Goal: Information Seeking & Learning: Learn about a topic

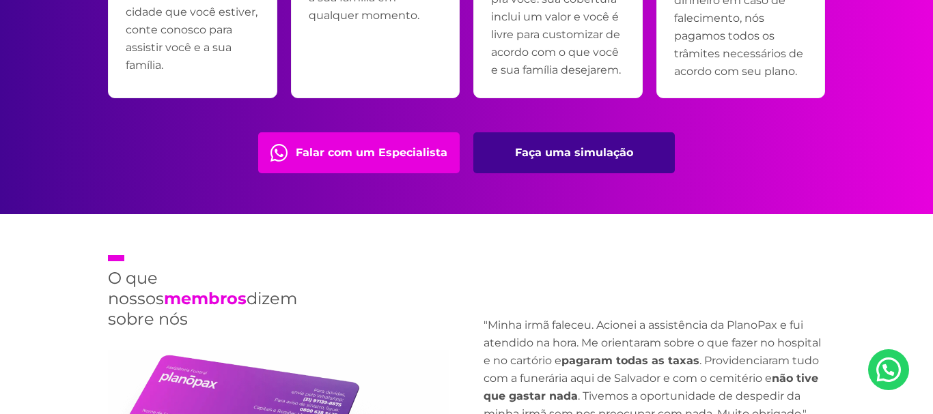
scroll to position [3065, 0]
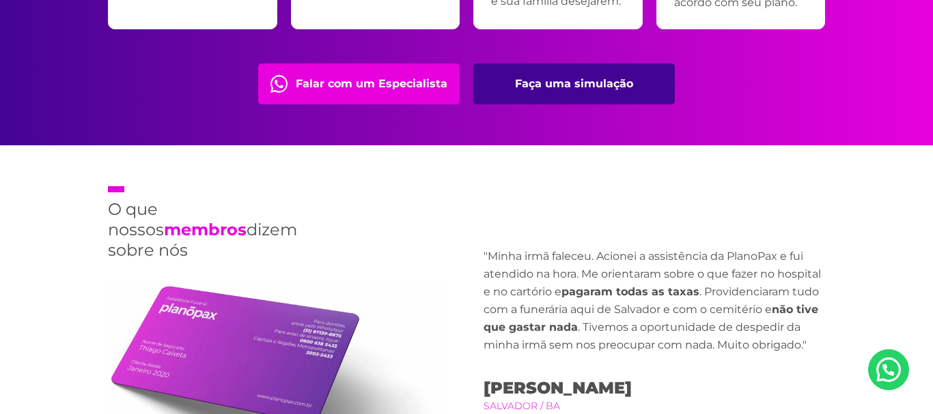
click at [573, 82] on link "Faça uma simulação" at bounding box center [573, 84] width 201 height 41
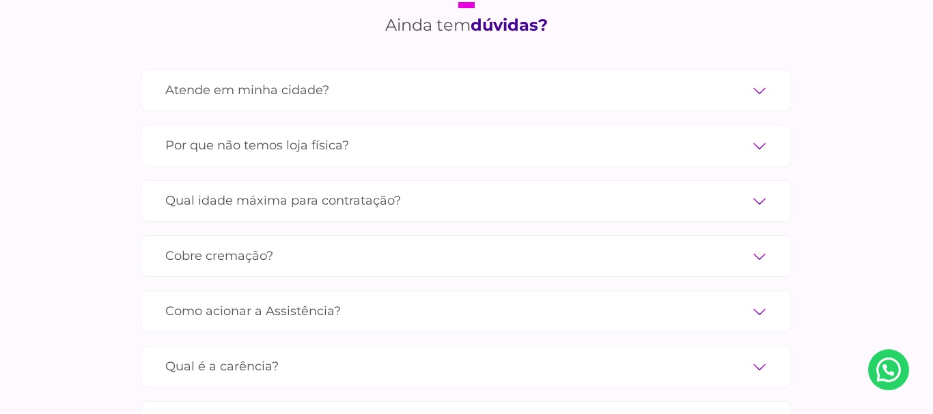
scroll to position [4597, 0]
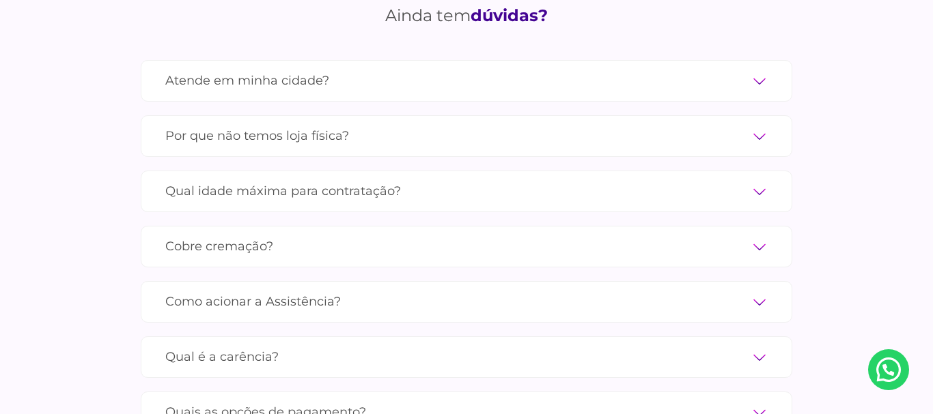
click at [452, 124] on label "Por que não temos loja física?" at bounding box center [466, 136] width 602 height 24
click at [0, 0] on input "Por que não temos loja física?" at bounding box center [0, 0] width 0 height 0
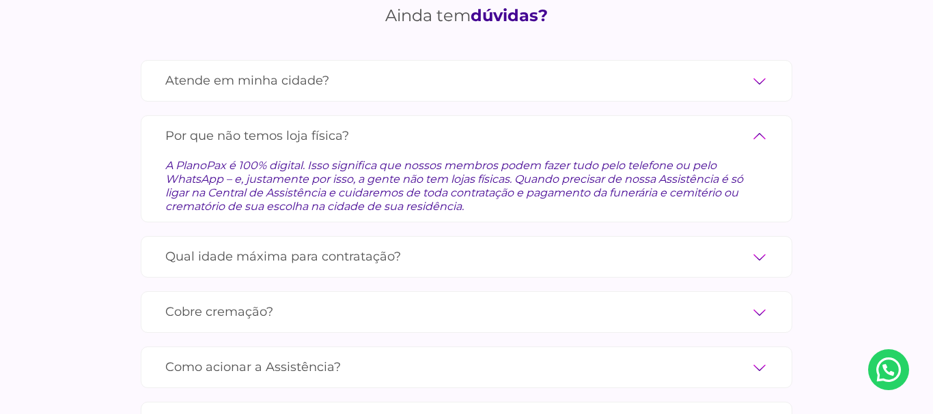
scroll to position [4666, 0]
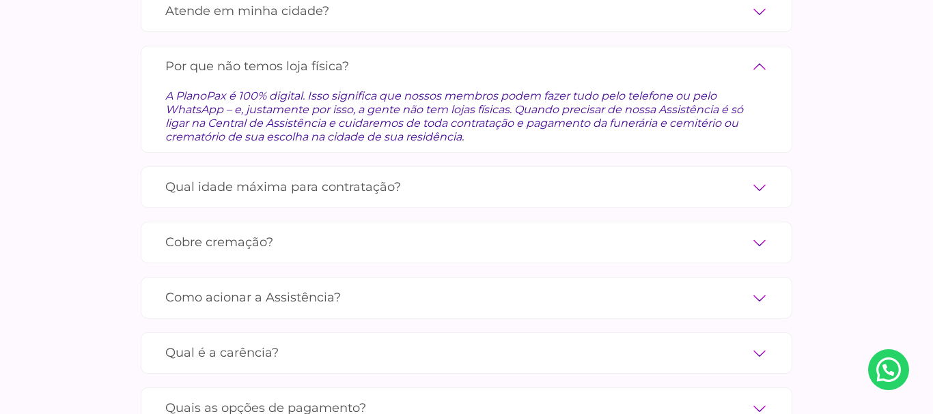
click at [401, 175] on label "Qual idade máxima para contratação?" at bounding box center [466, 187] width 602 height 24
click at [0, 0] on input "Qual idade máxima para contratação?" at bounding box center [0, 0] width 0 height 0
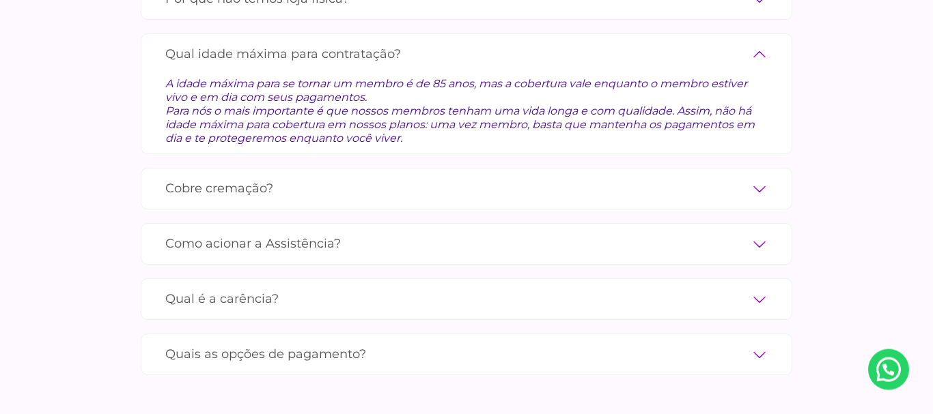
scroll to position [4736, 0]
click at [408, 166] on div "Cobre cremação? Sim, todos nossos planos podem ser usados para cremação até o l…" at bounding box center [466, 187] width 651 height 42
click at [394, 175] on label "Cobre cremação?" at bounding box center [466, 187] width 602 height 24
click at [0, 0] on input "Cobre cremação?" at bounding box center [0, 0] width 0 height 0
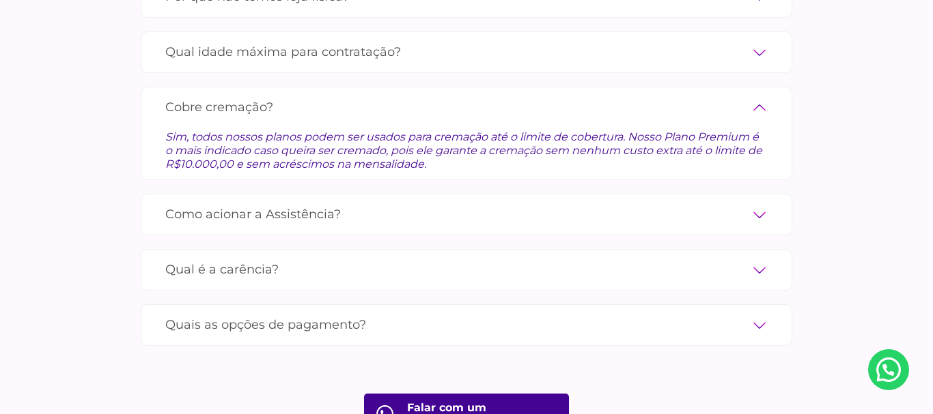
click at [395, 203] on label "Como acionar a Assistência?" at bounding box center [466, 215] width 602 height 24
click at [0, 0] on input "Como acionar a Assistência?" at bounding box center [0, 0] width 0 height 0
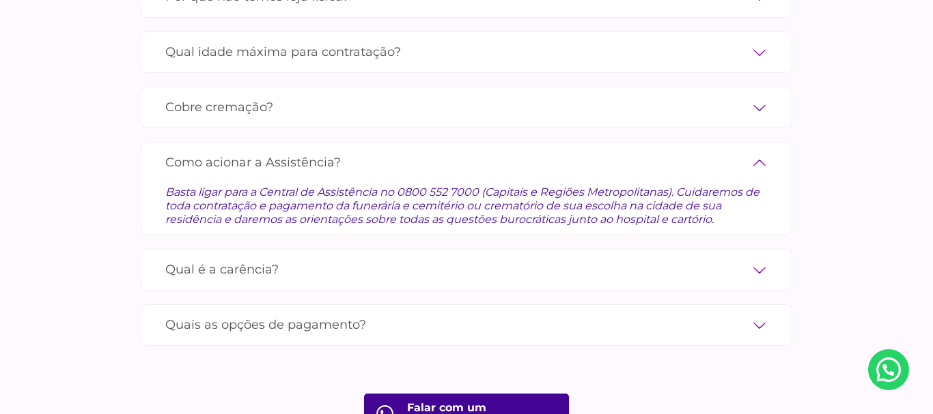
click at [318, 258] on label "Qual é a carência?" at bounding box center [466, 270] width 602 height 24
click at [0, 0] on input "Qual é a carência?" at bounding box center [0, 0] width 0 height 0
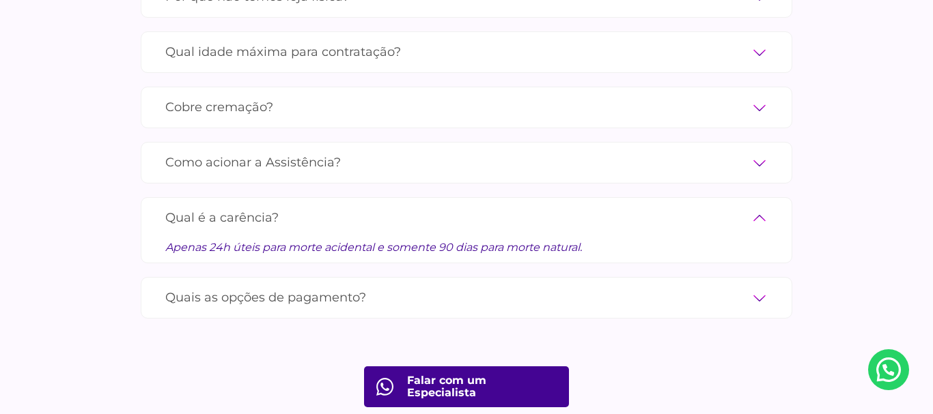
click at [393, 286] on label "Quais as opções de pagamento?" at bounding box center [466, 298] width 602 height 24
click at [0, 0] on input "Quais as opções de pagamento?" at bounding box center [0, 0] width 0 height 0
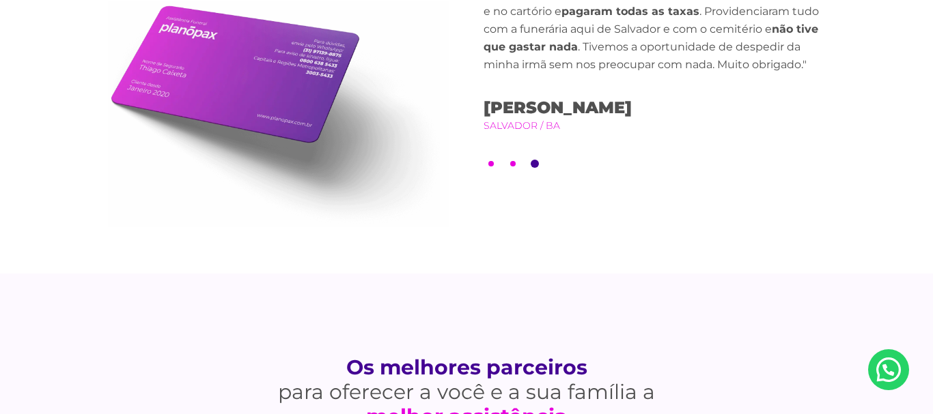
scroll to position [2997, 0]
